Goal: Task Accomplishment & Management: Use online tool/utility

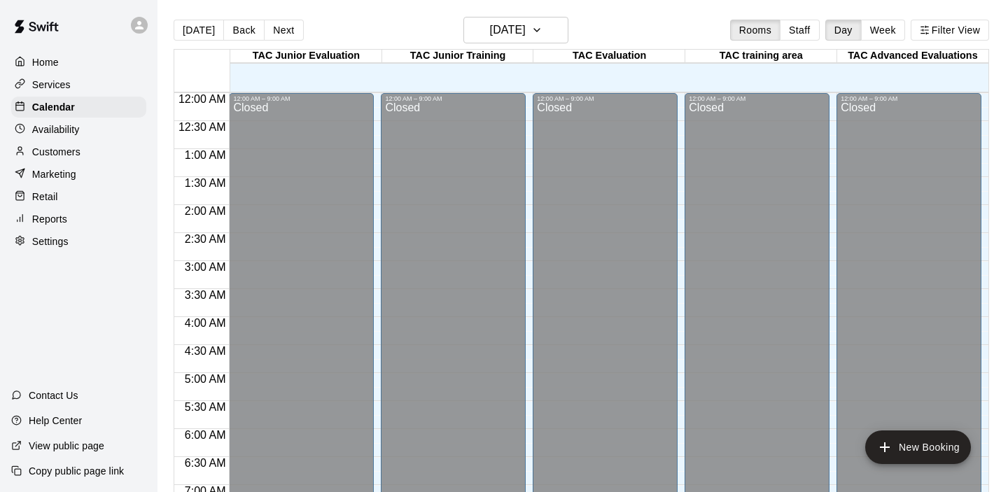
scroll to position [772, 0]
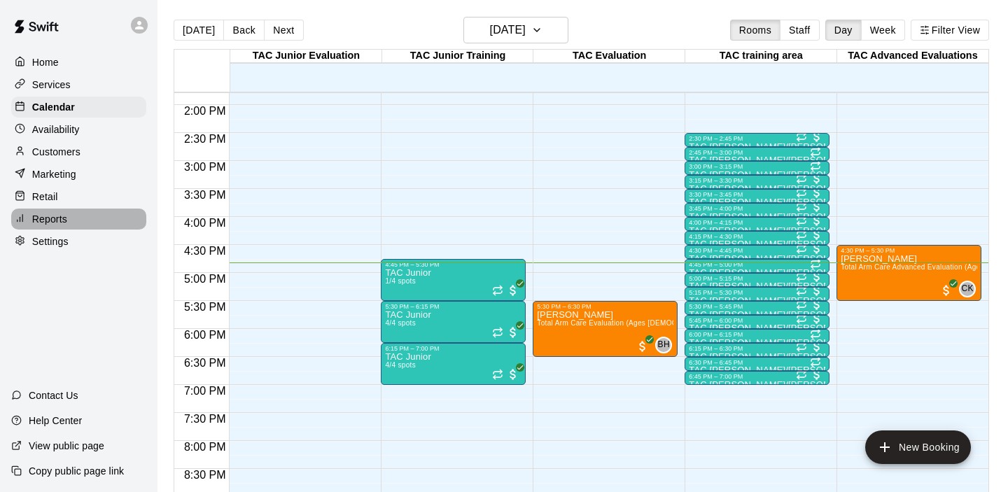
click at [99, 220] on div "Reports" at bounding box center [78, 219] width 135 height 21
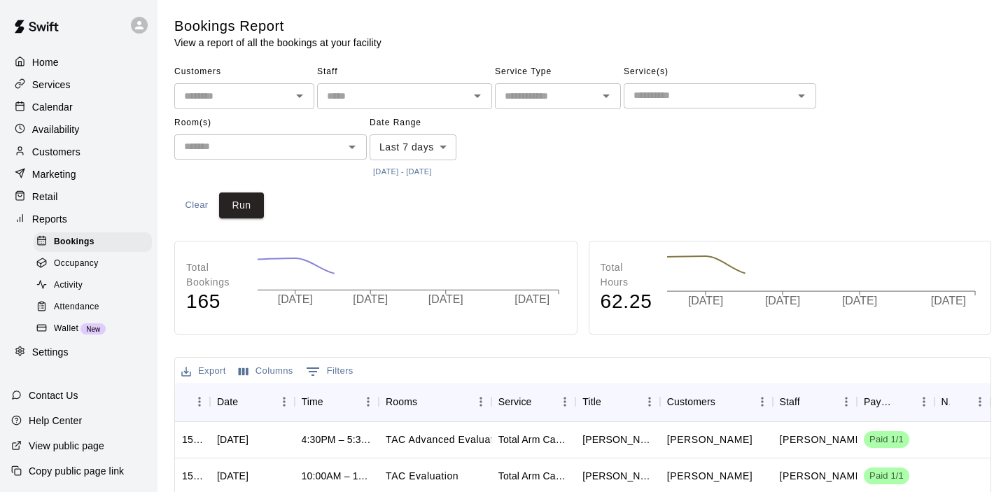
click at [105, 303] on div "Attendance" at bounding box center [93, 308] width 118 height 20
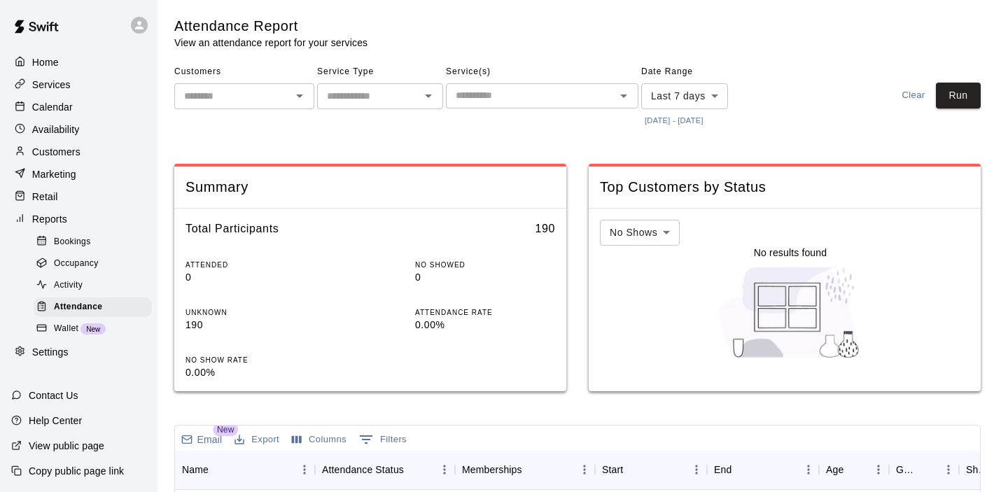
click at [707, 125] on button "[DATE] - [DATE]" at bounding box center [674, 120] width 66 height 19
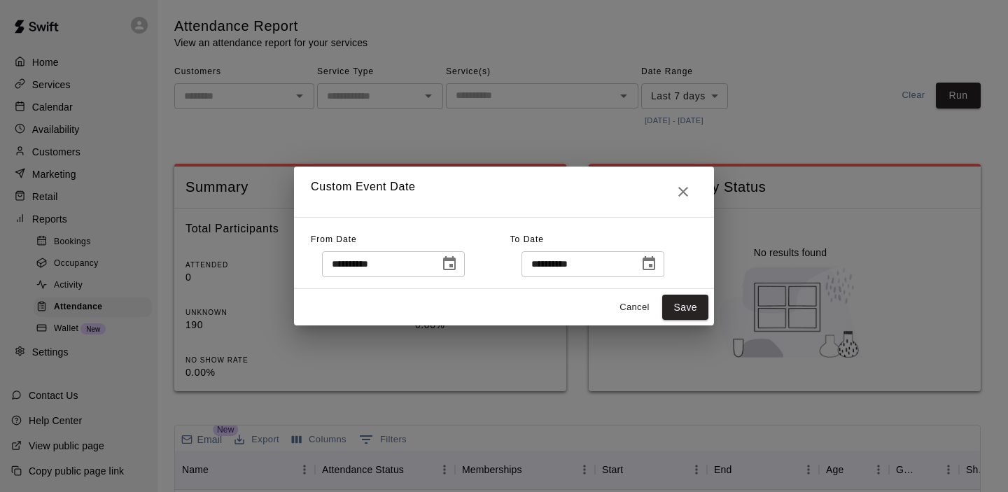
click at [456, 264] on icon "Choose date, selected date is Oct 8, 2025" at bounding box center [449, 263] width 13 height 14
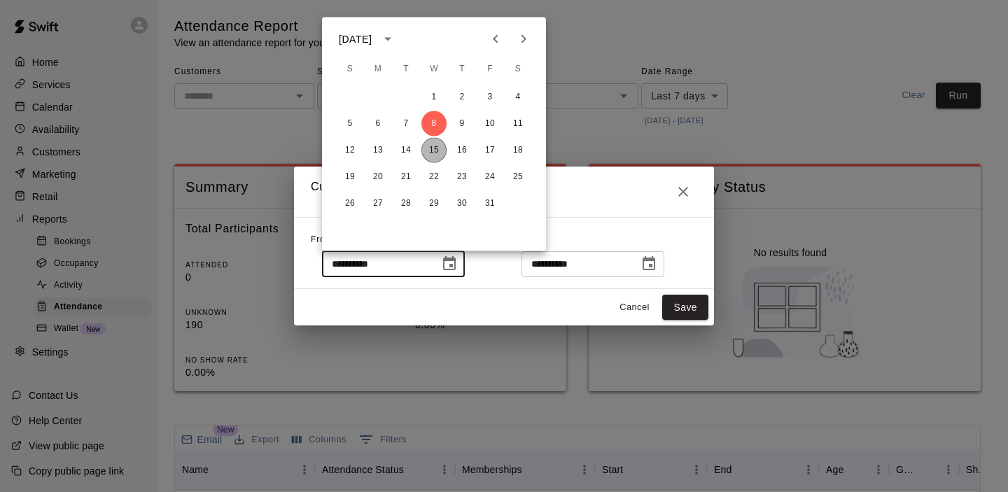
click at [438, 160] on button "15" at bounding box center [434, 150] width 25 height 25
type input "**********"
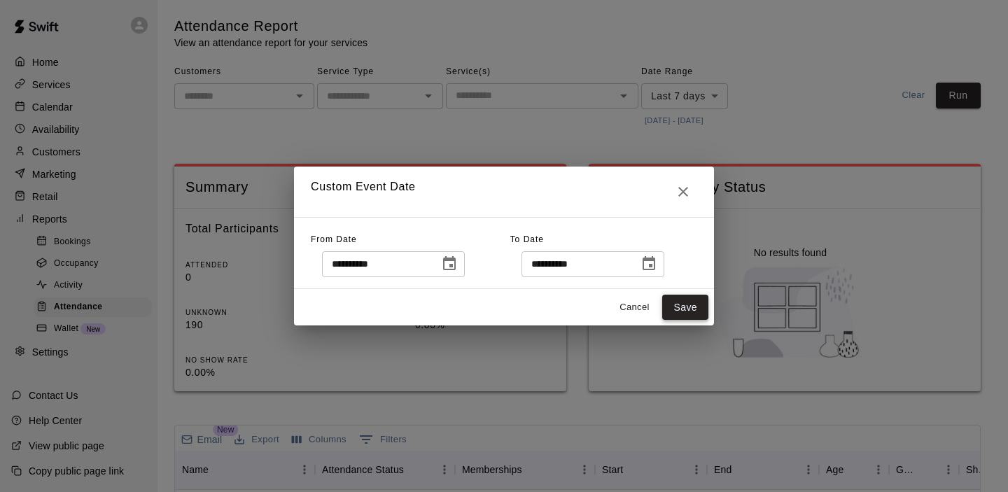
click at [683, 309] on button "Save" at bounding box center [685, 308] width 46 height 26
type input "******"
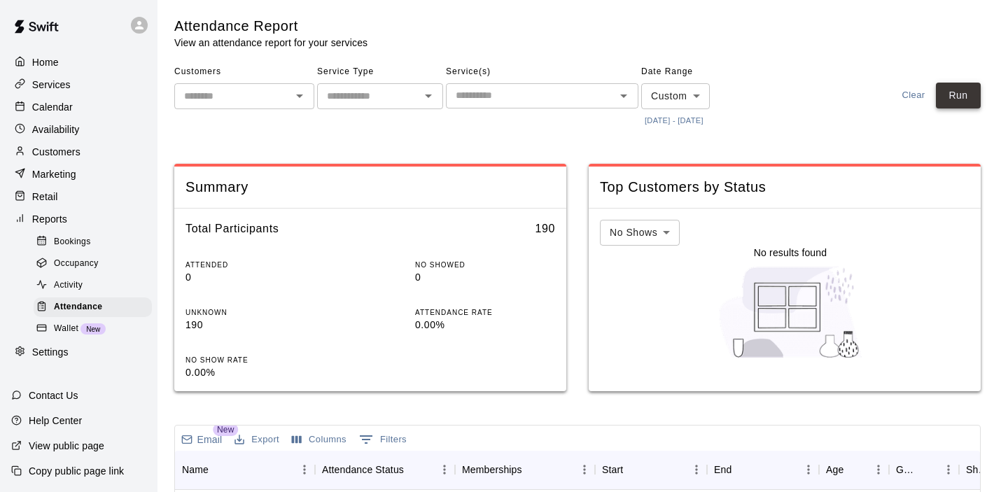
click at [961, 91] on button "Run" at bounding box center [958, 96] width 45 height 26
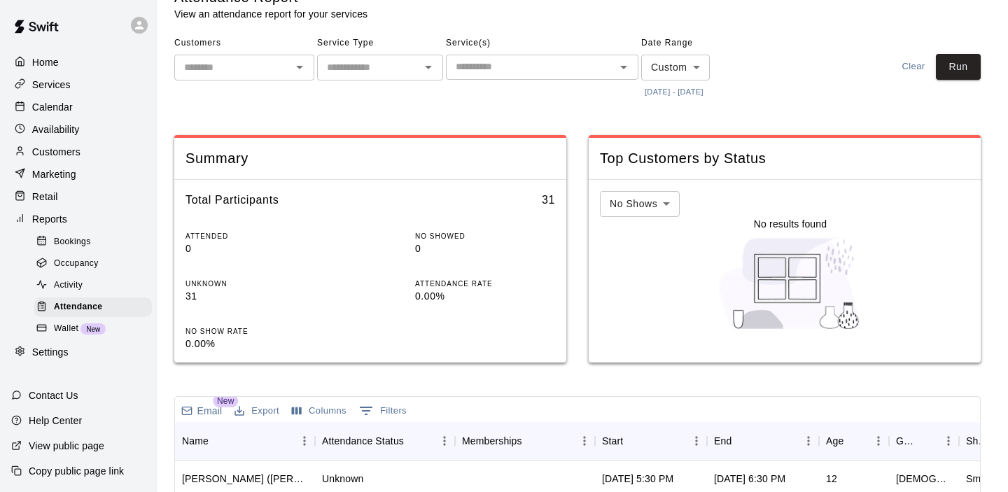
scroll to position [26, 0]
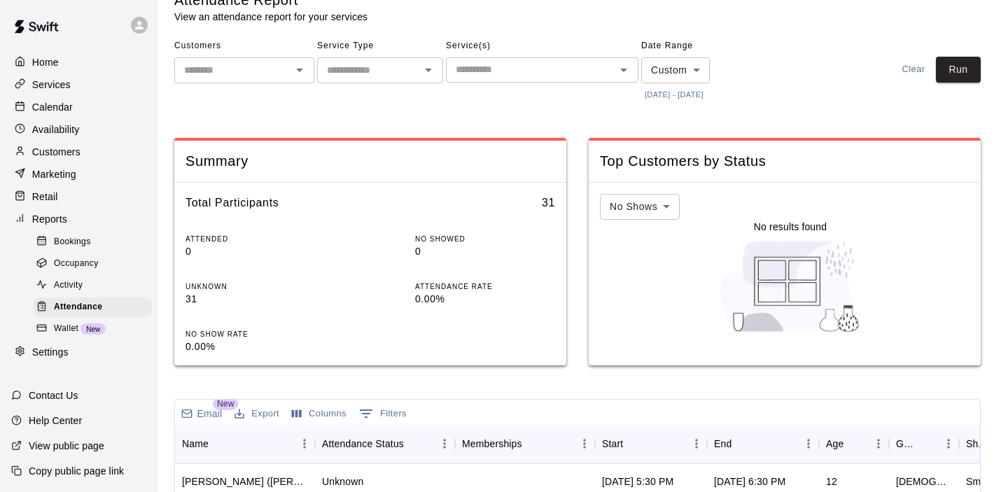
click at [626, 67] on icon "Open" at bounding box center [623, 70] width 17 height 17
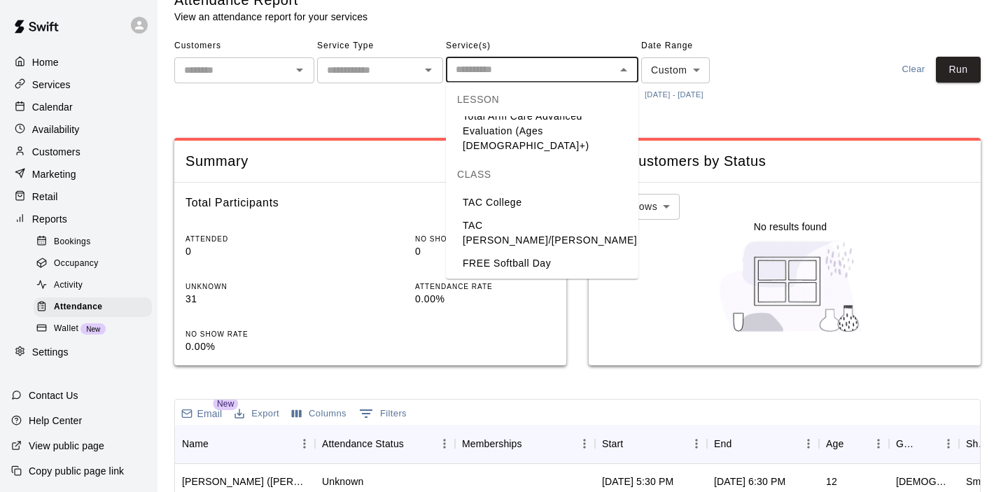
scroll to position [116, 0]
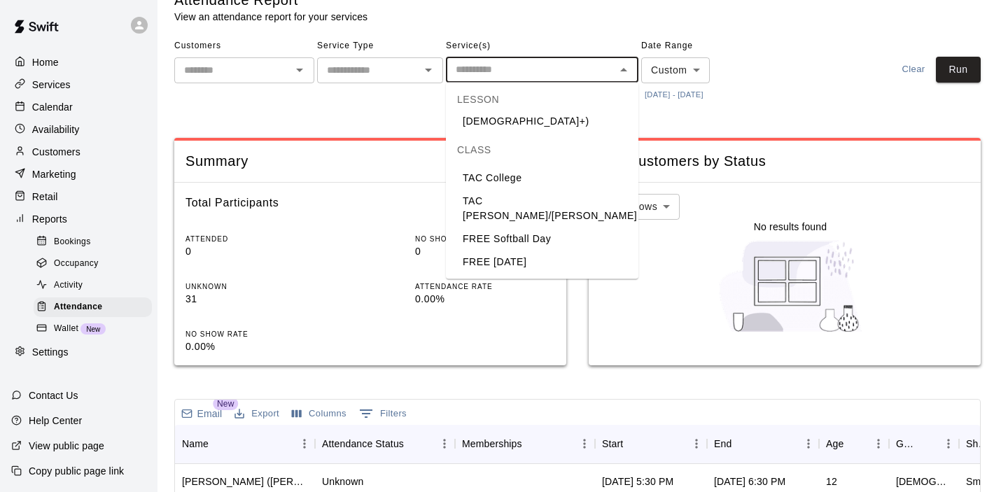
click at [519, 190] on li "TAC [PERSON_NAME]/[PERSON_NAME]" at bounding box center [542, 209] width 193 height 38
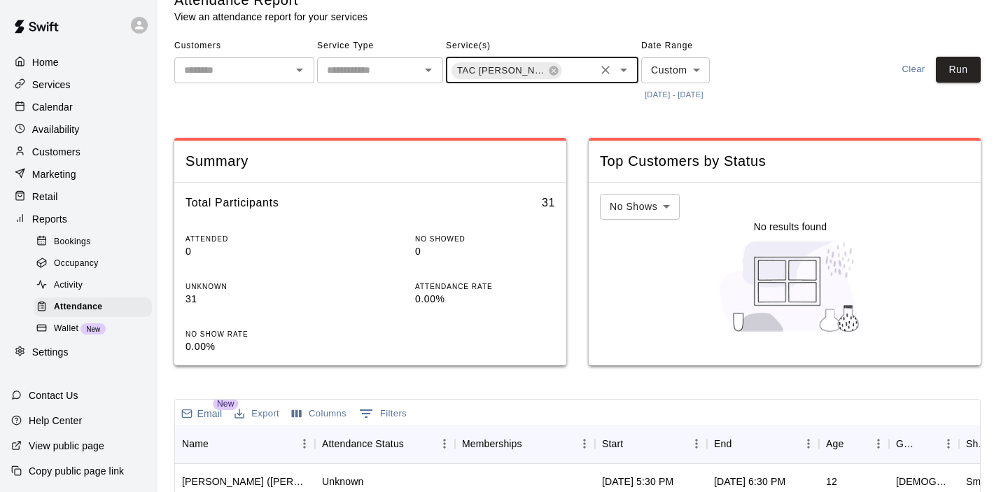
click at [628, 73] on icon "Open" at bounding box center [623, 70] width 17 height 17
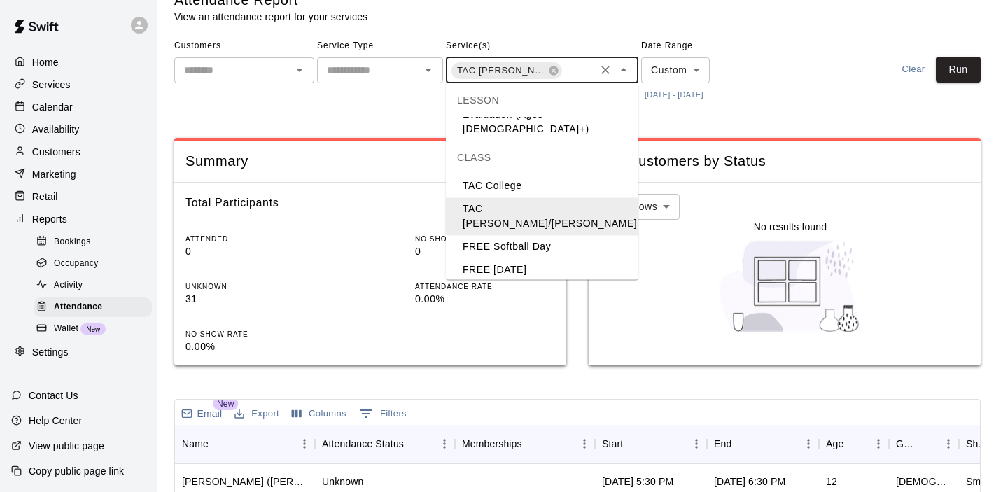
scroll to position [180, 0]
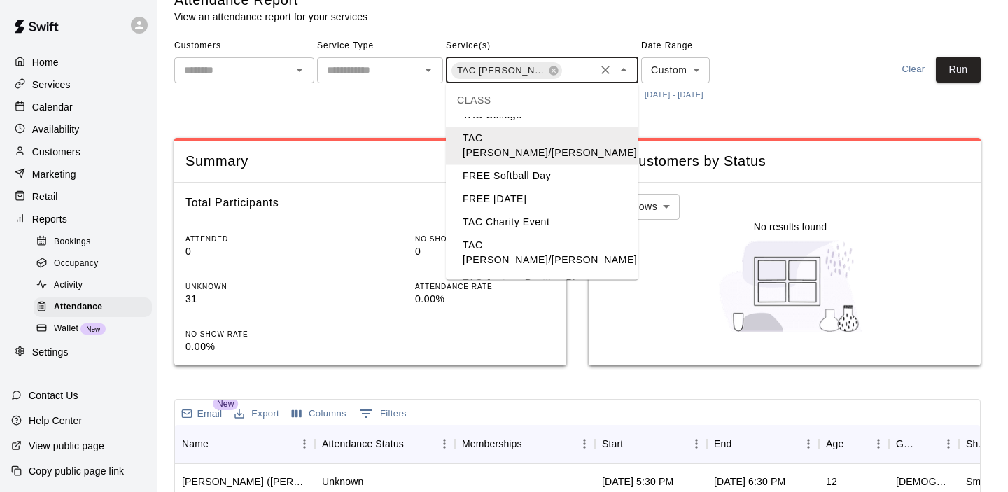
click at [524, 235] on li "TAC [PERSON_NAME]/[PERSON_NAME]" at bounding box center [542, 254] width 193 height 38
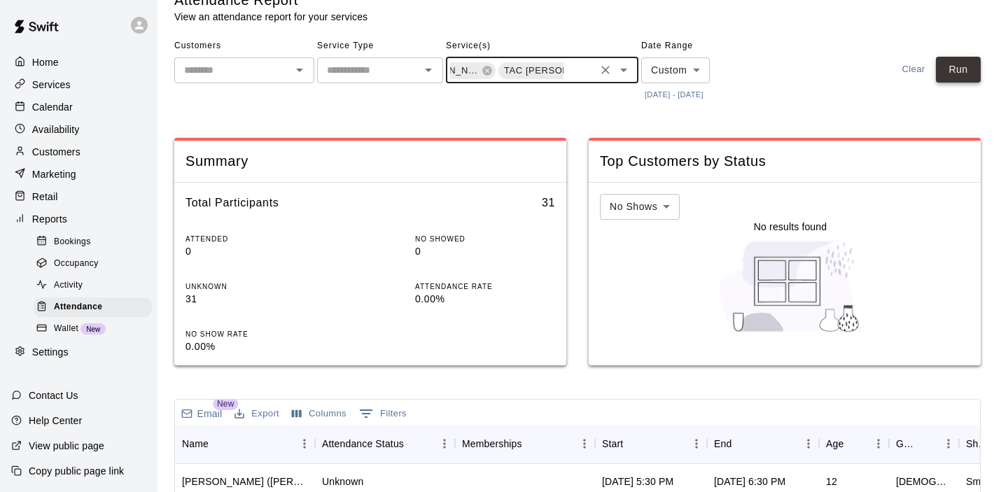
click at [968, 63] on button "Run" at bounding box center [958, 70] width 45 height 26
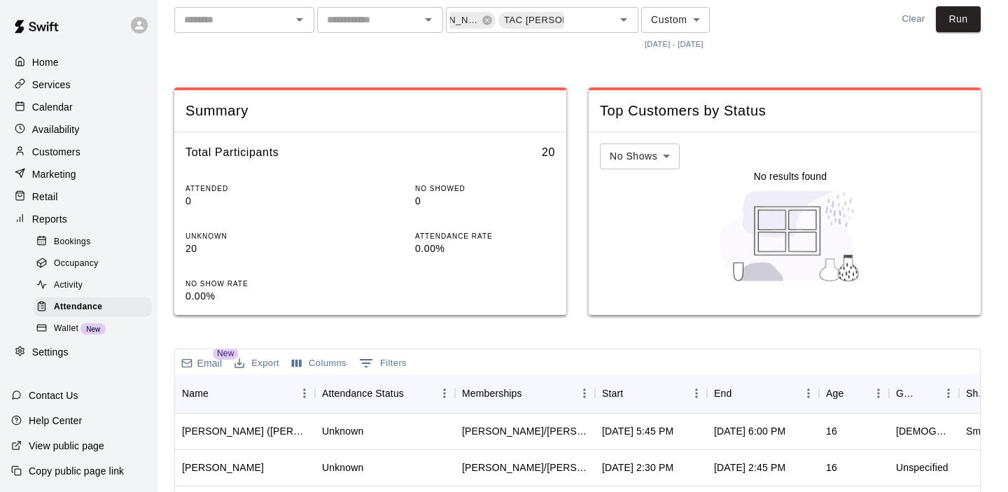
scroll to position [79, 0]
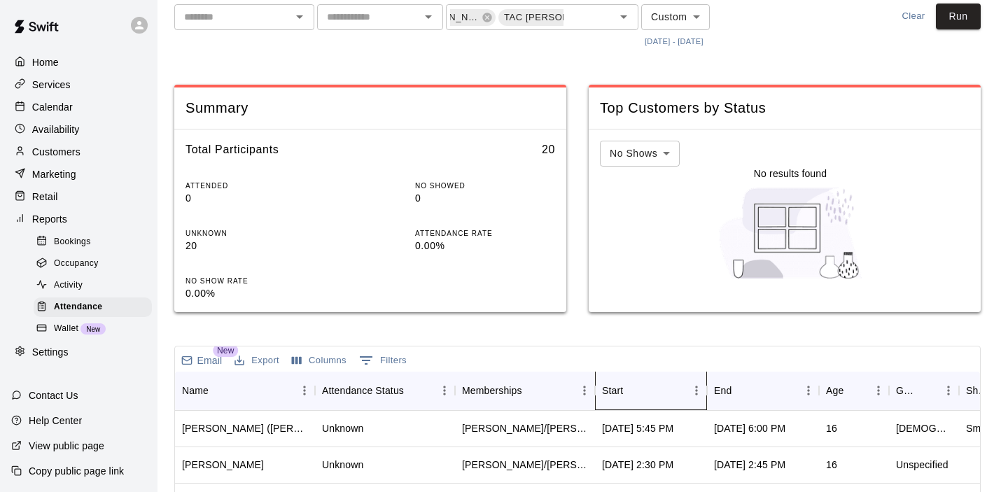
click at [648, 396] on div "Start" at bounding box center [644, 390] width 84 height 39
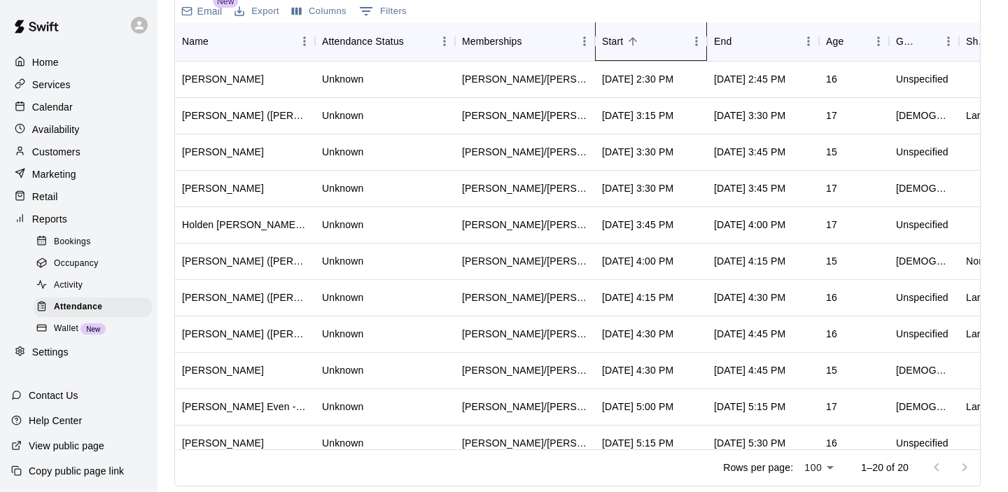
scroll to position [0, 0]
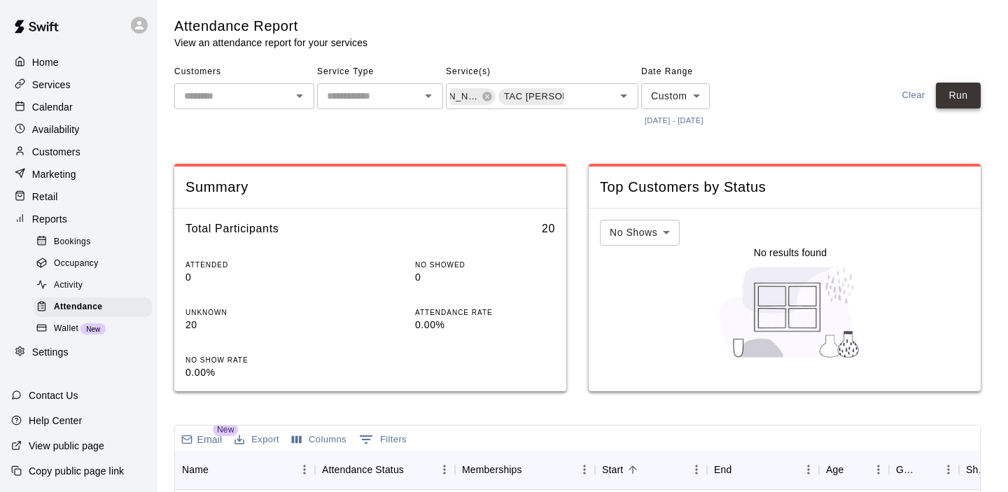
click at [961, 95] on button "Run" at bounding box center [958, 96] width 45 height 26
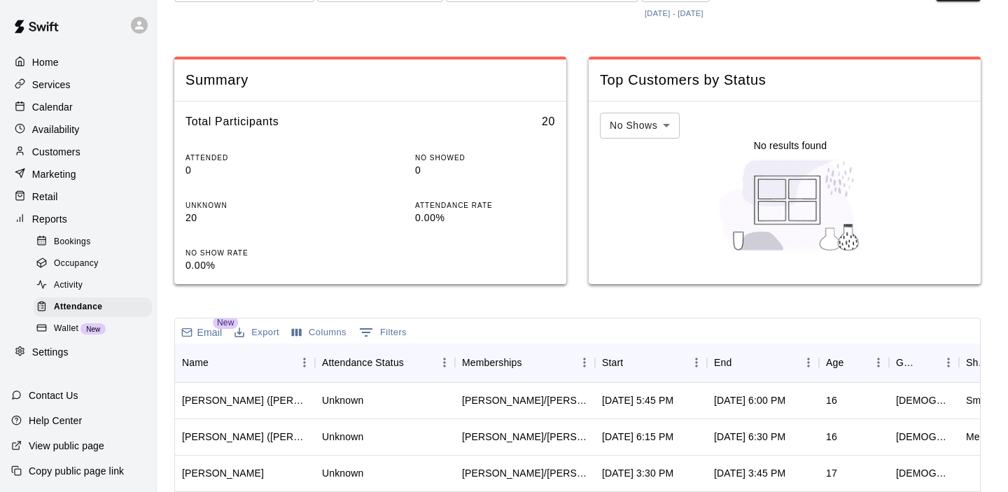
scroll to position [136, 0]
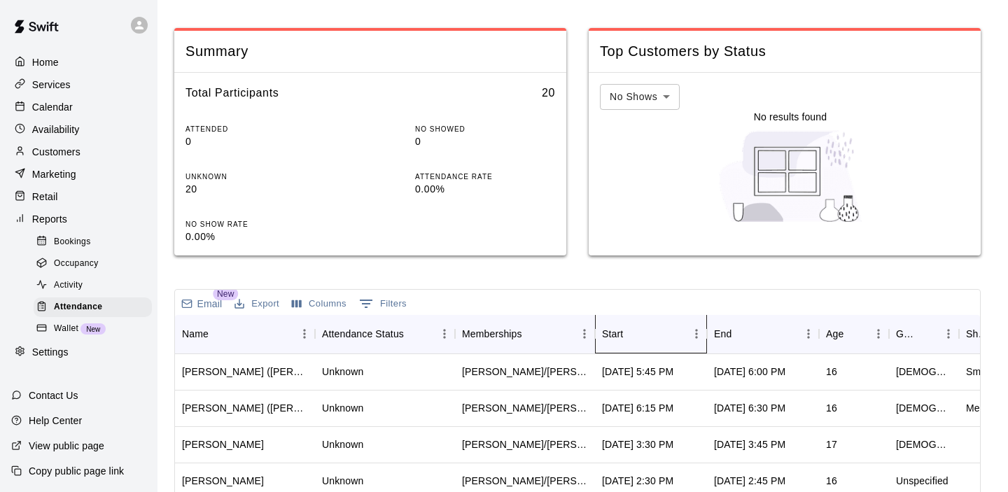
click at [652, 331] on div "Start" at bounding box center [644, 333] width 84 height 39
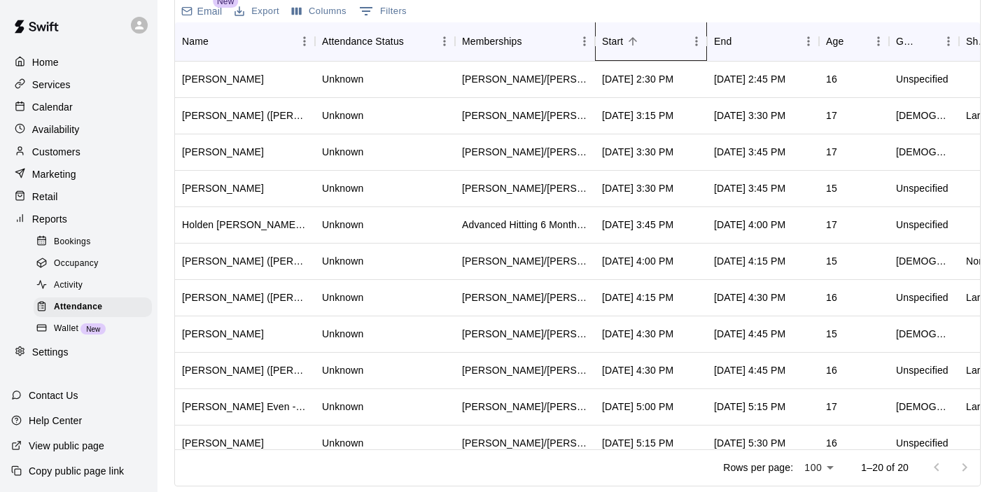
scroll to position [0, 0]
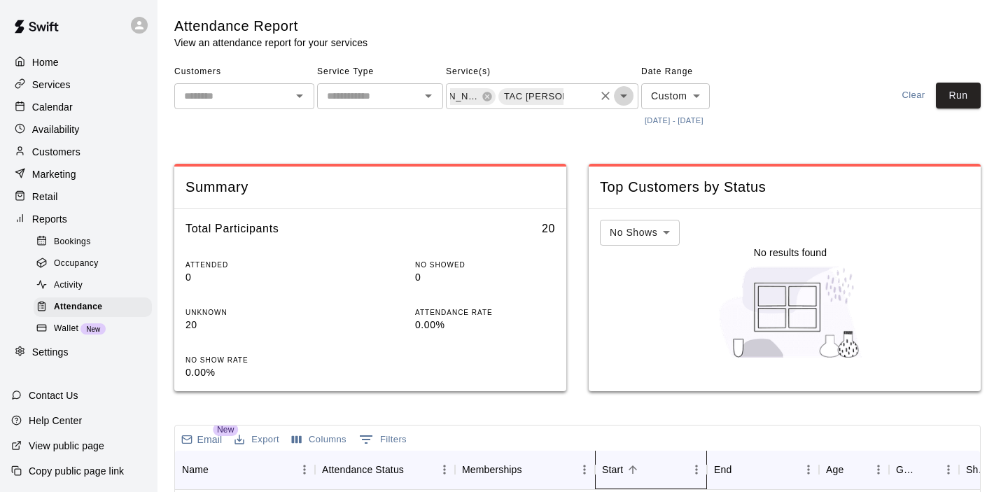
click at [630, 96] on icon "Open" at bounding box center [623, 96] width 17 height 17
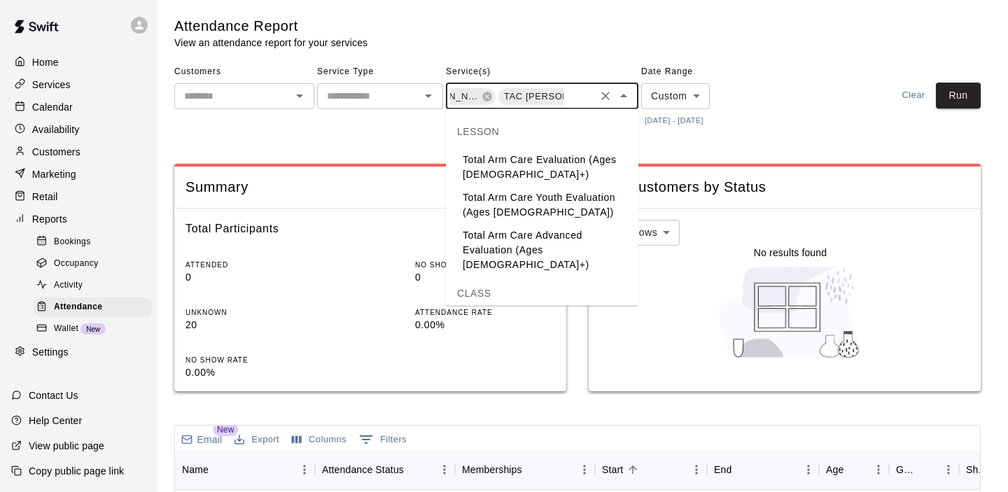
click at [568, 211] on li "Total Arm Care Youth Evaluation (Ages [DEMOGRAPHIC_DATA])" at bounding box center [542, 205] width 193 height 38
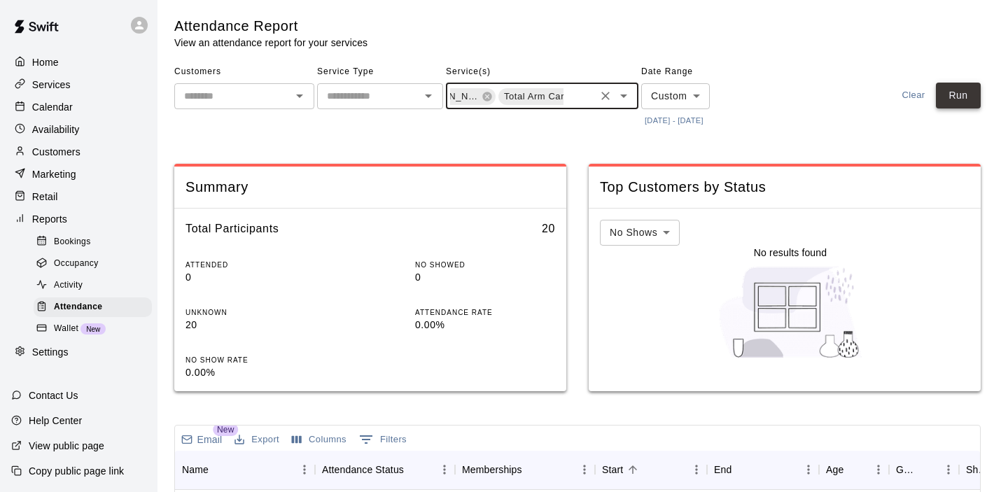
click at [955, 94] on button "Run" at bounding box center [958, 96] width 45 height 26
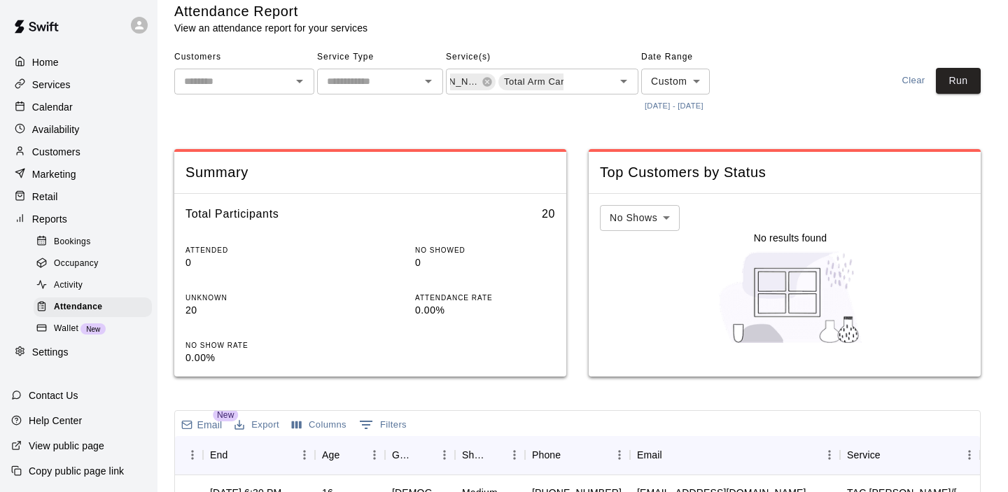
scroll to position [0, 0]
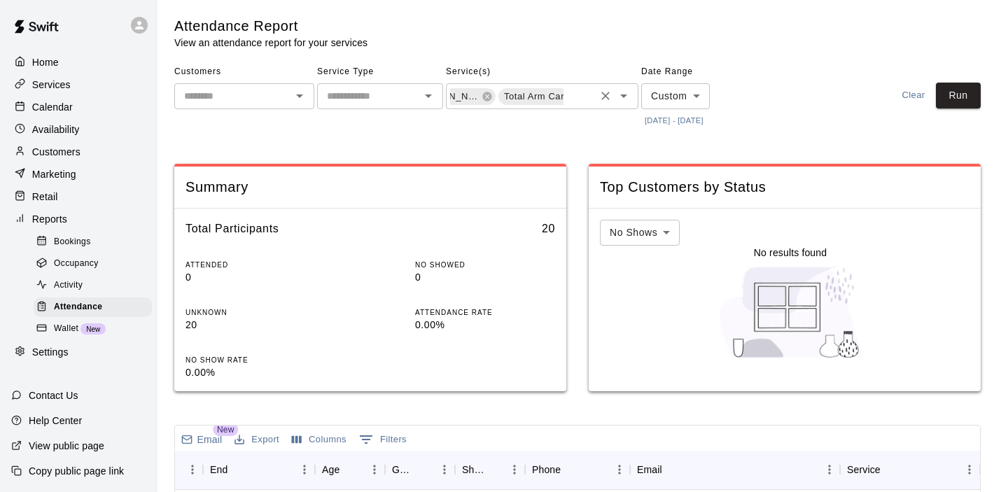
click at [638, 102] on div "TAC [PERSON_NAME]/[PERSON_NAME] [PERSON_NAME]/[PERSON_NAME] Total Arm Care Yout…" at bounding box center [542, 96] width 193 height 26
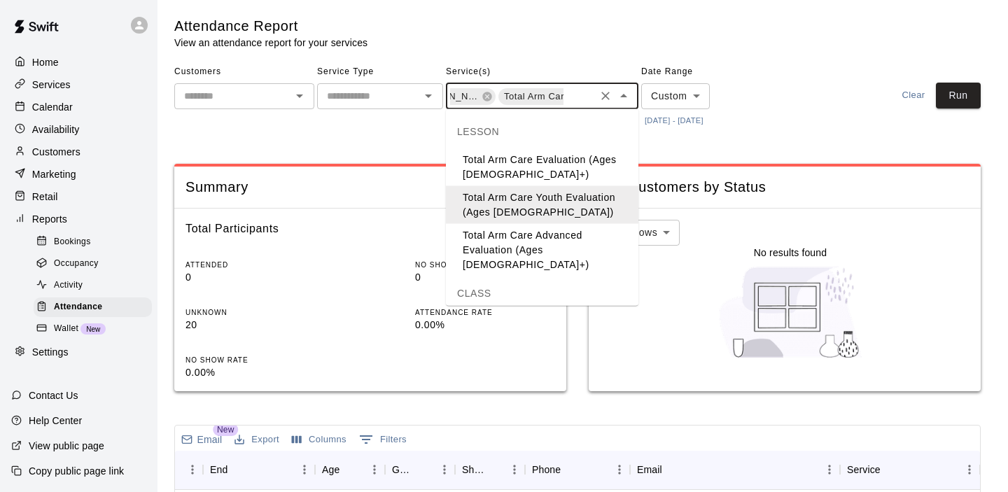
drag, startPoint x: 591, startPoint y: 172, endPoint x: 585, endPoint y: 246, distance: 74.5
click at [585, 246] on ul "Total Arm Care Evaluation (Ages [DEMOGRAPHIC_DATA]+) Total Arm Care Youth Evalu…" at bounding box center [542, 212] width 193 height 128
click at [585, 246] on li "Total Arm Care Advanced Evaluation (Ages [DEMOGRAPHIC_DATA]+)" at bounding box center [542, 250] width 193 height 53
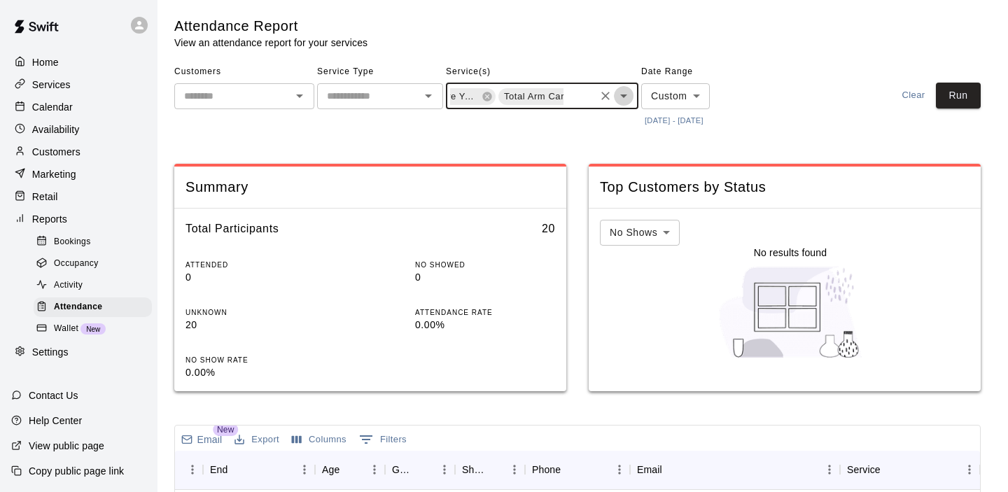
click at [622, 96] on icon "Open" at bounding box center [623, 97] width 7 height 4
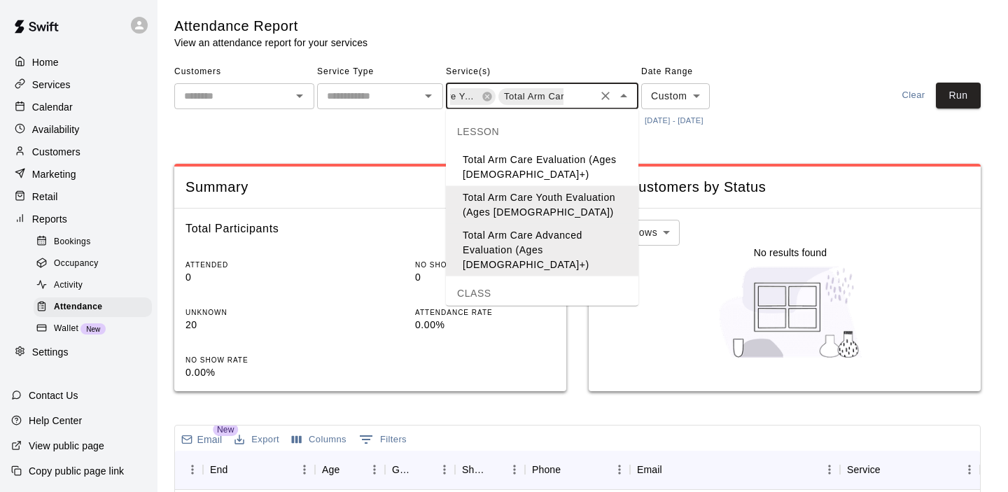
click at [561, 183] on li "Total Arm Care Evaluation (Ages [DEMOGRAPHIC_DATA]+)" at bounding box center [542, 167] width 193 height 38
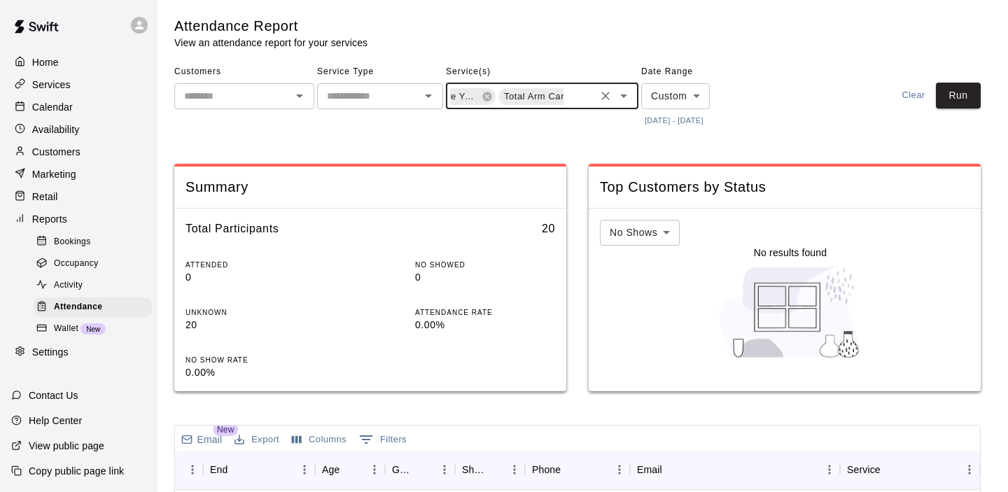
scroll to position [0, 407]
click at [968, 97] on button "Run" at bounding box center [958, 96] width 45 height 26
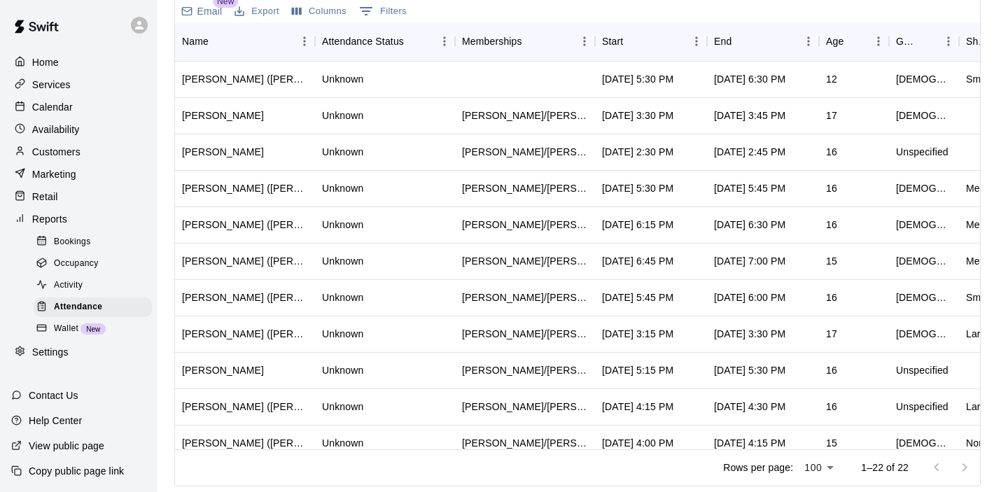
scroll to position [0, 0]
